Goal: Task Accomplishment & Management: Complete application form

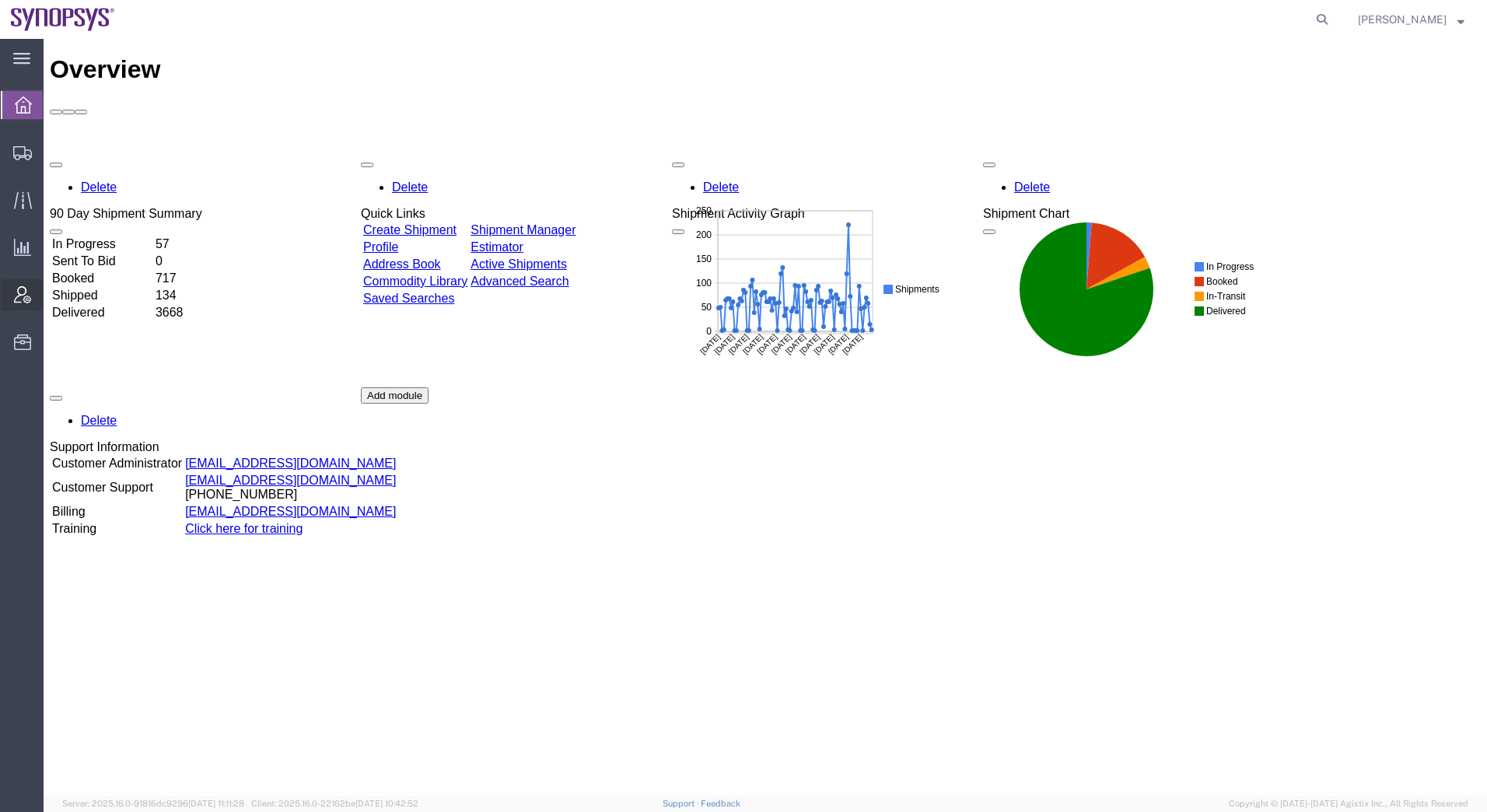
click at [54, 296] on span "Account Admin" at bounding box center [48, 294] width 11 height 31
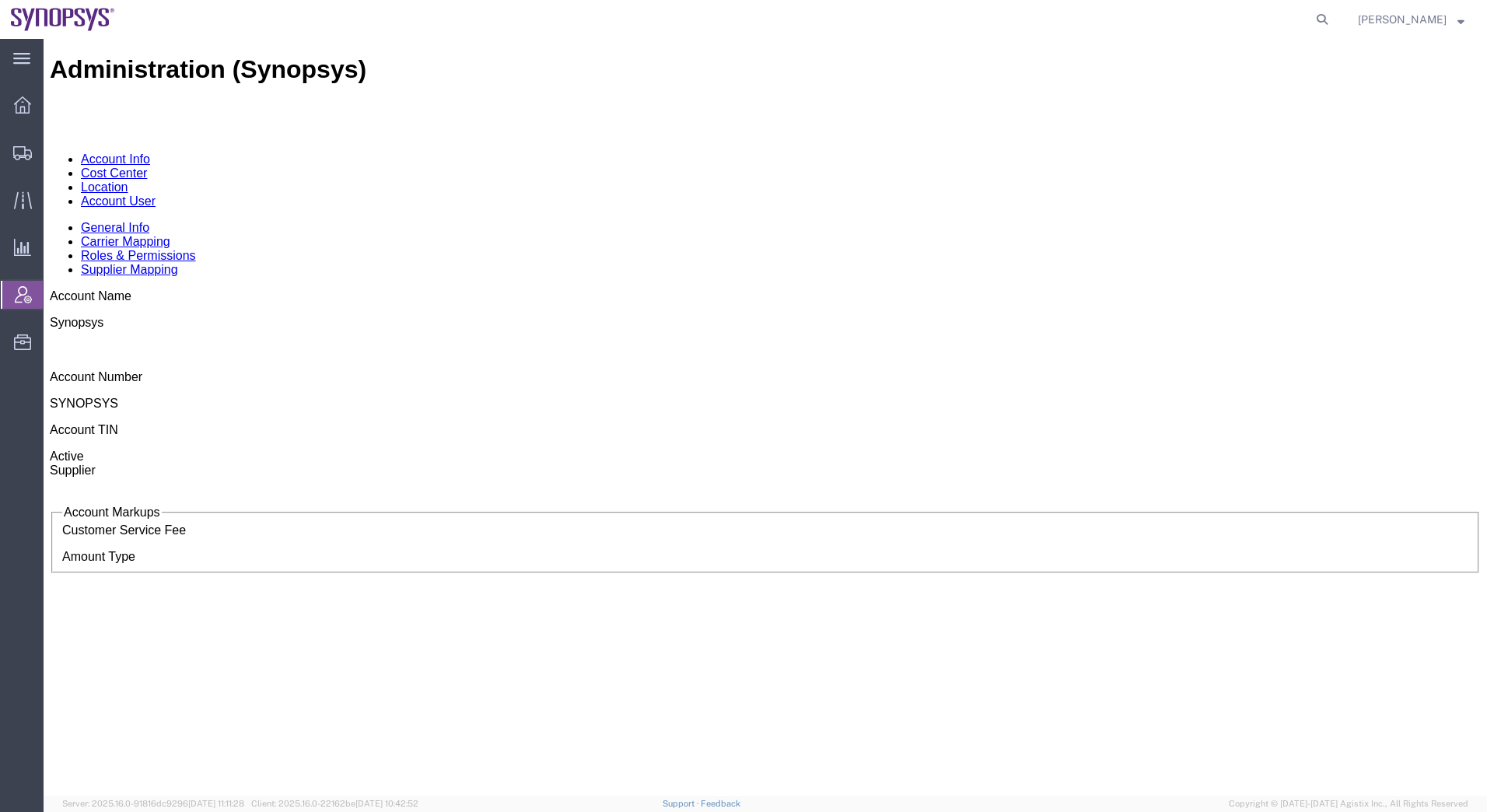
click at [129, 181] on link "Location" at bounding box center [104, 187] width 47 height 13
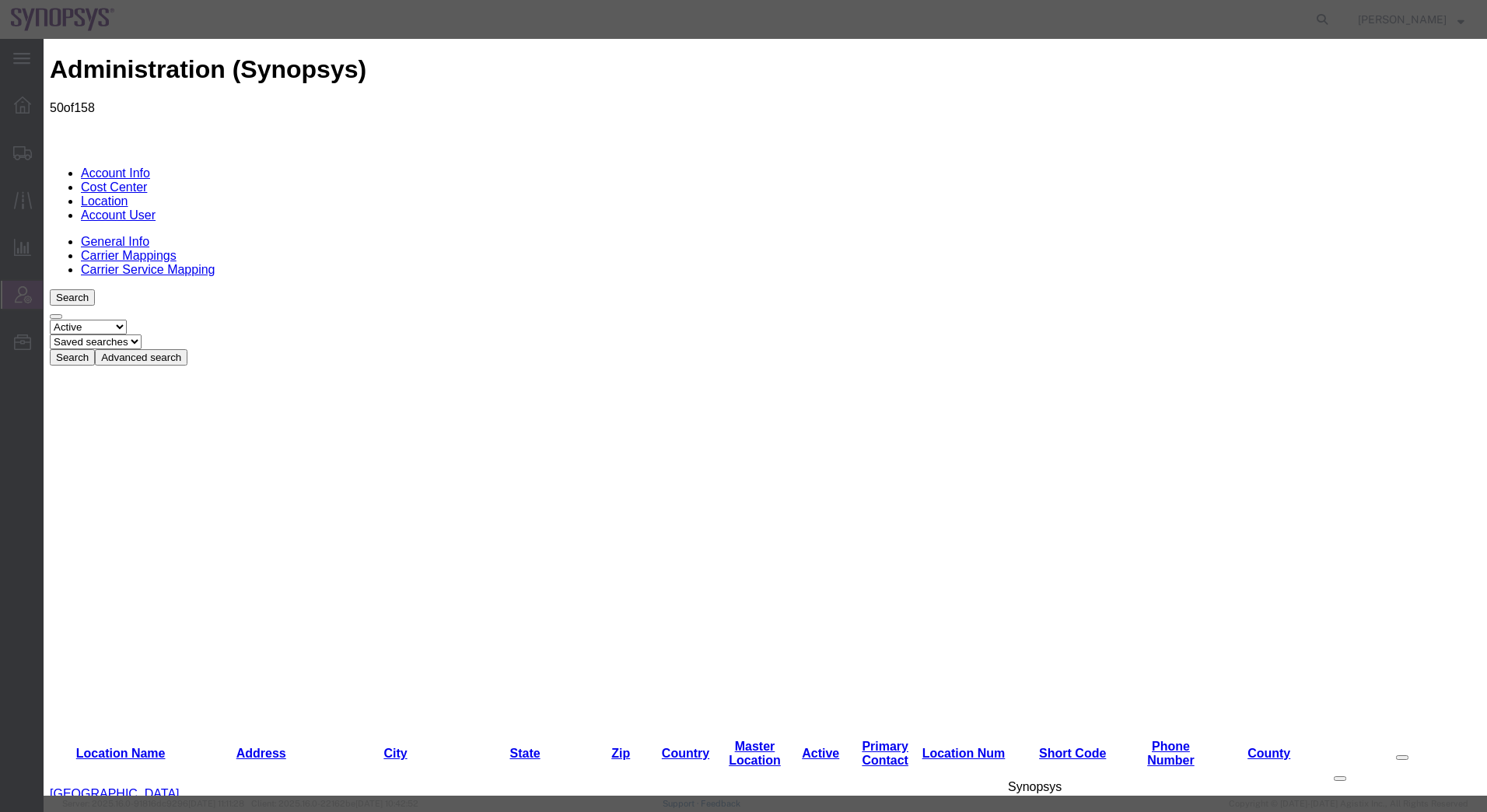
paste input "SNPS Software Design LLC"
type input "SNPS Software Design LLC"
paste input "Unit P5, 204, the Podium Project Units 204 & 209 Cairo Festival City"
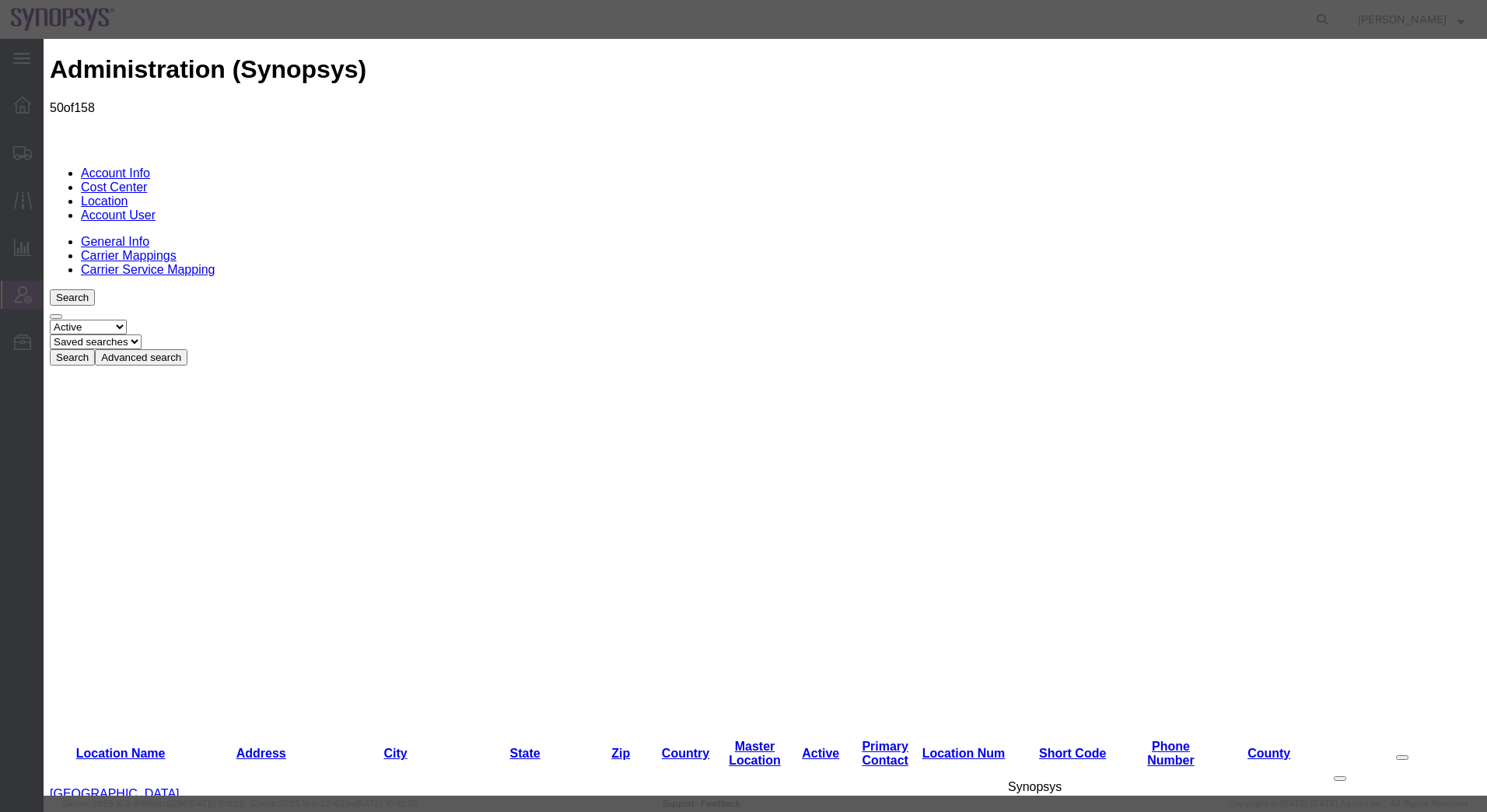
scroll to position [0, 85]
type input "Unit P5, 204, the Podium Project Units 204 & 209 Cairo Festival City"
paste input "the [GEOGRAPHIC_DATA], the [GEOGRAPHIC_DATA]"
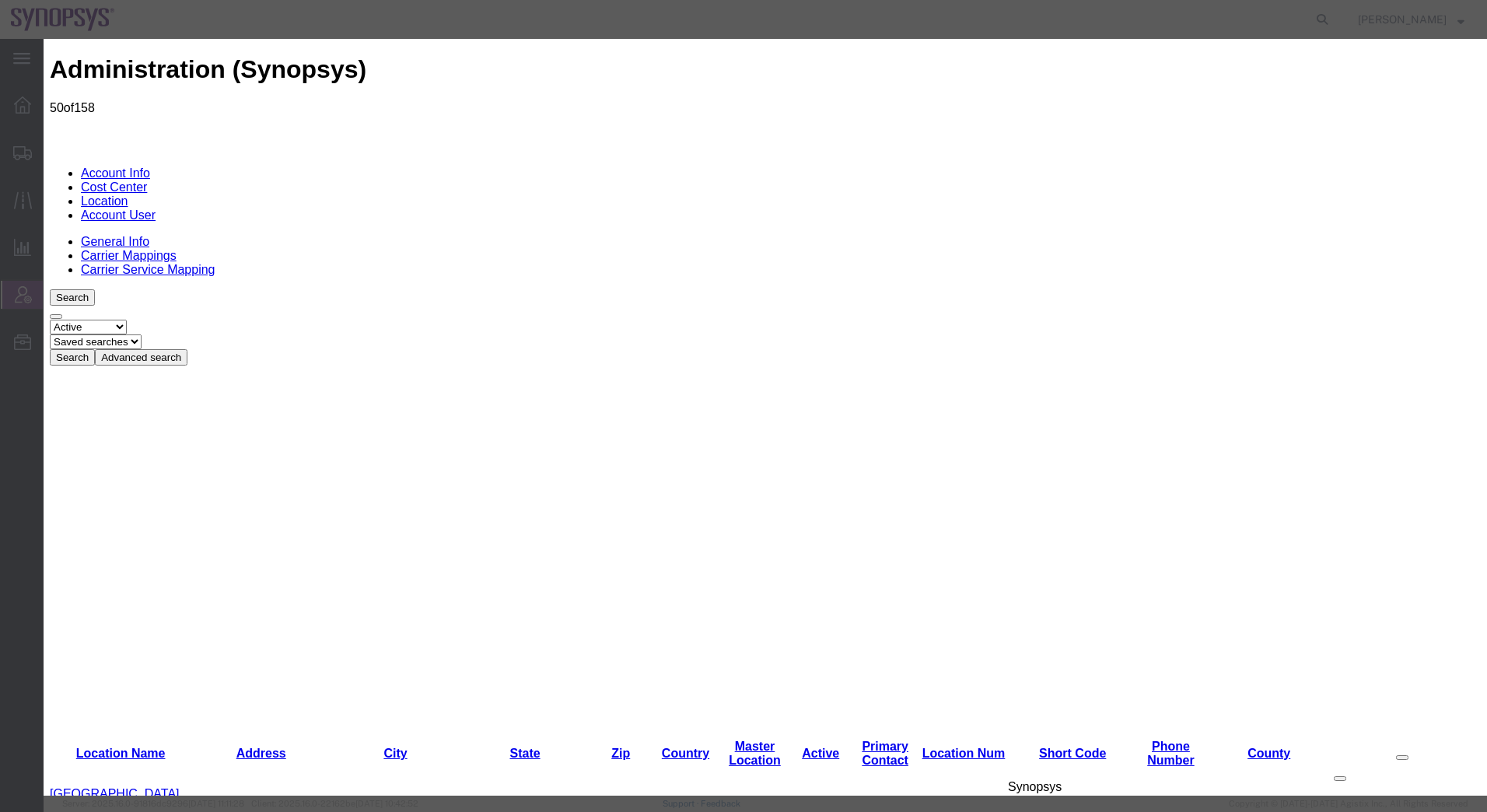
scroll to position [0, 10]
type input "the [GEOGRAPHIC_DATA], the [GEOGRAPHIC_DATA]"
type input "EG02"
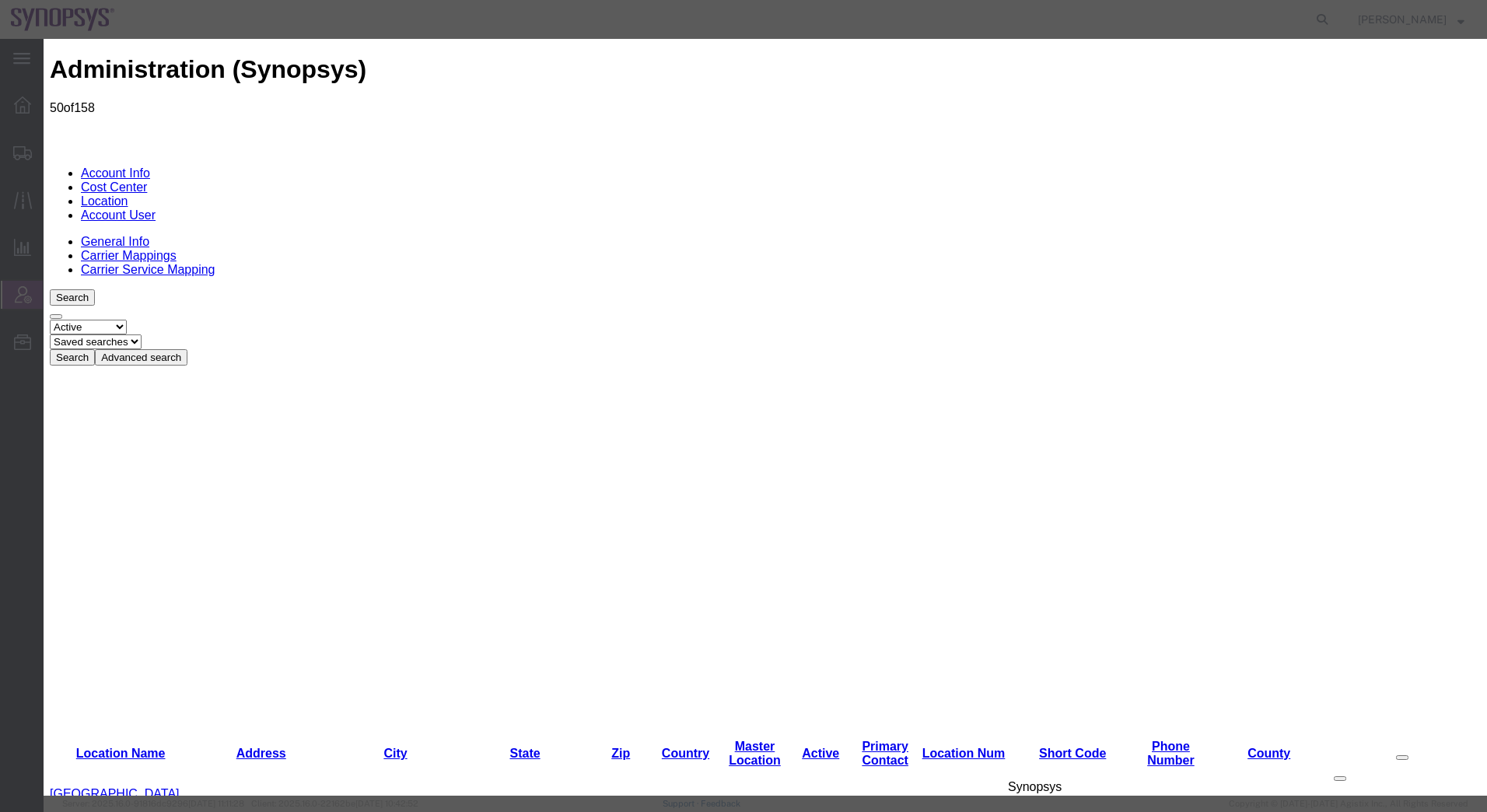
type input "EG02"
select select "BUSI"
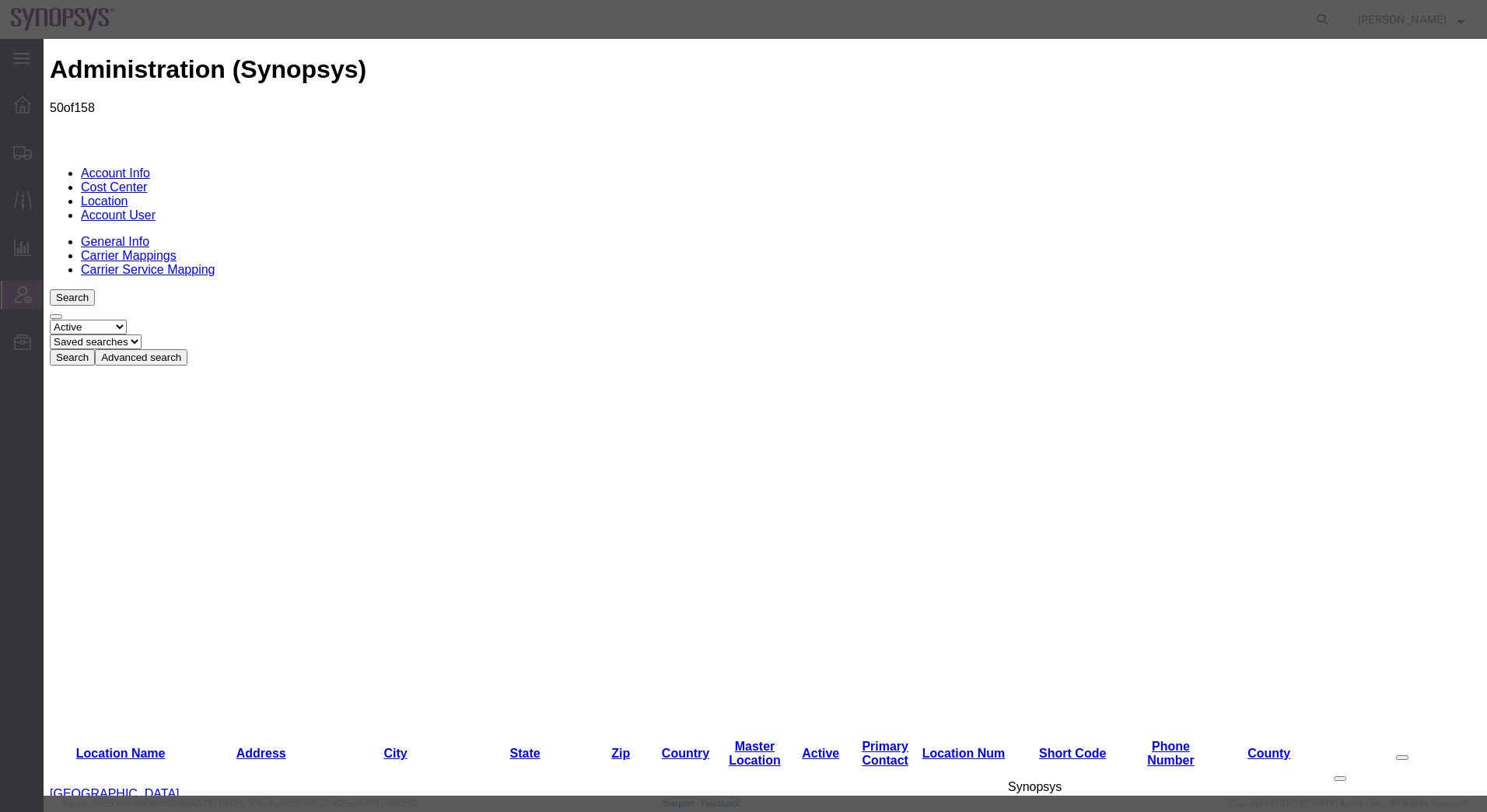
type input "EG02"
type input "9:00 AM"
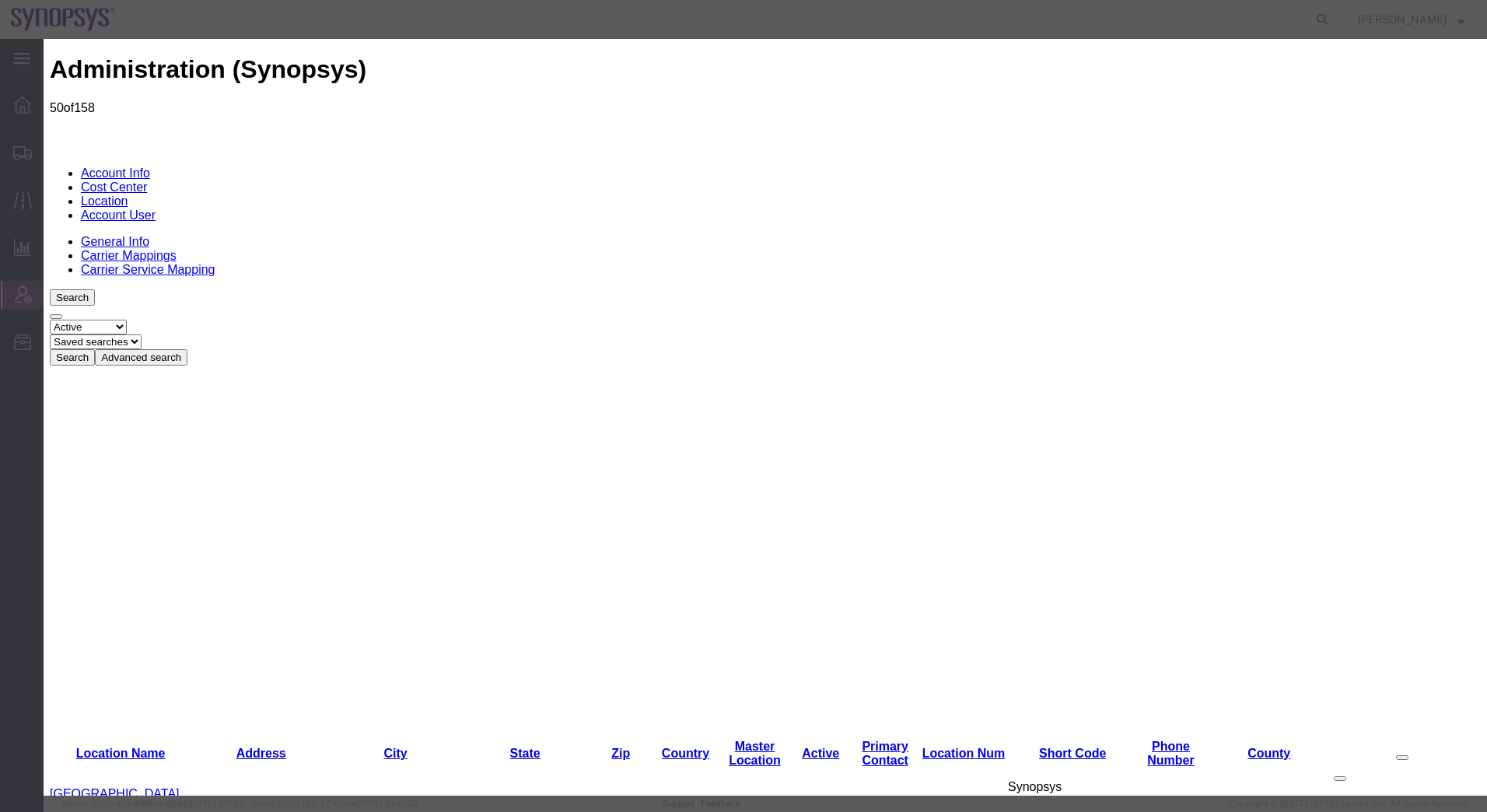
type input "5:00 PM"
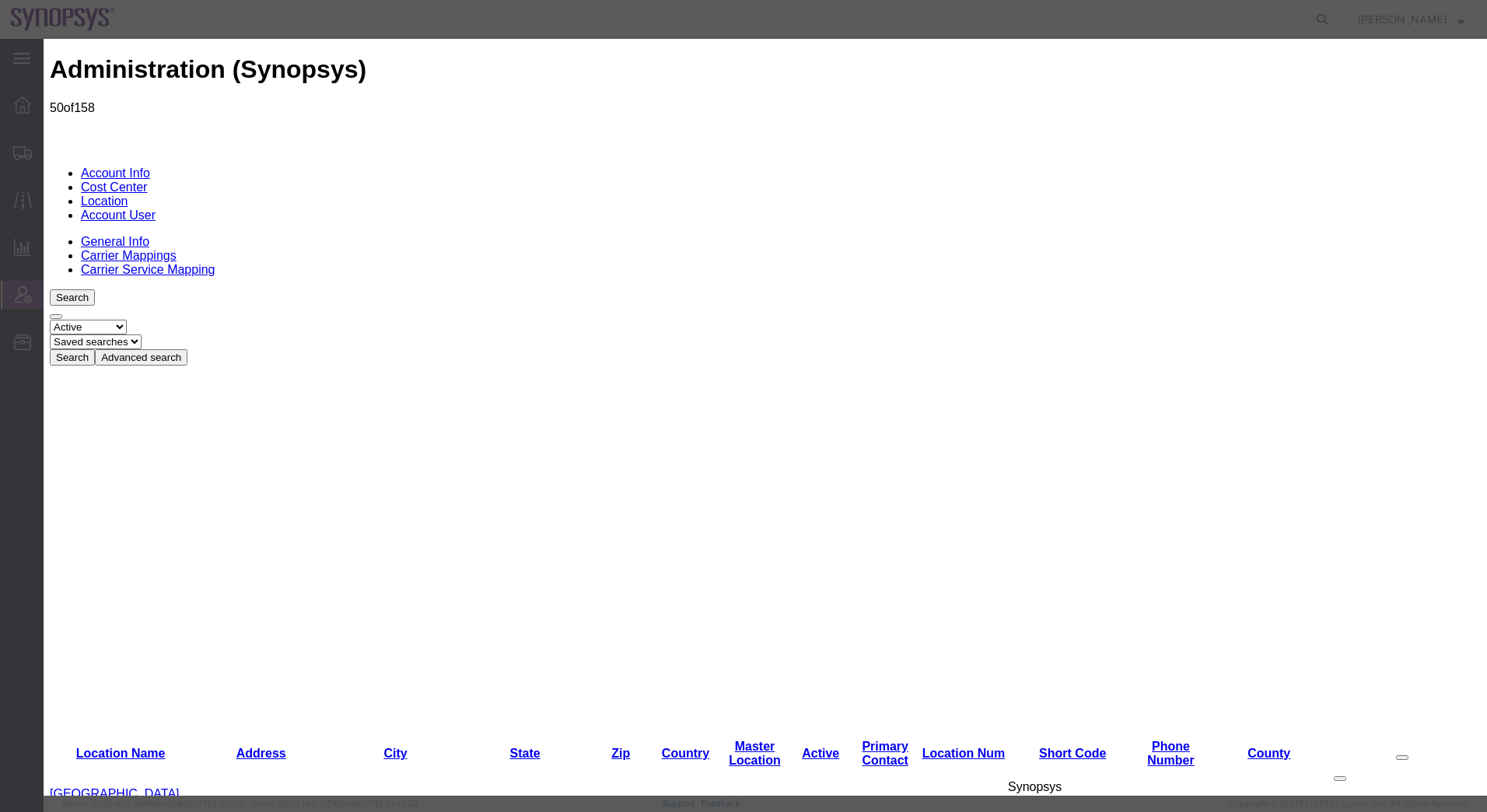
select select "EG"
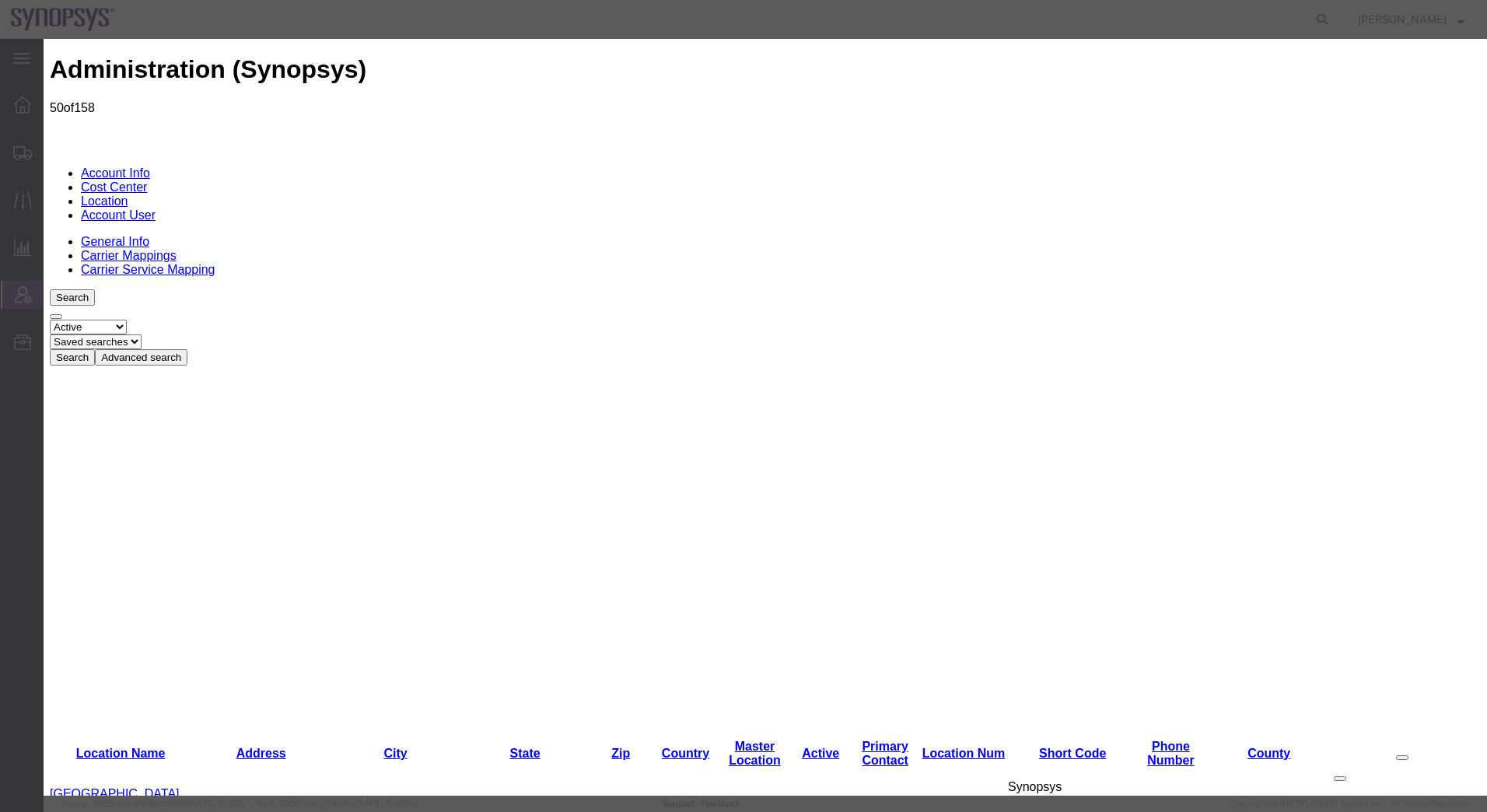
select select "11"
type input "[GEOGRAPHIC_DATA]"
